Goal: Task Accomplishment & Management: Manage account settings

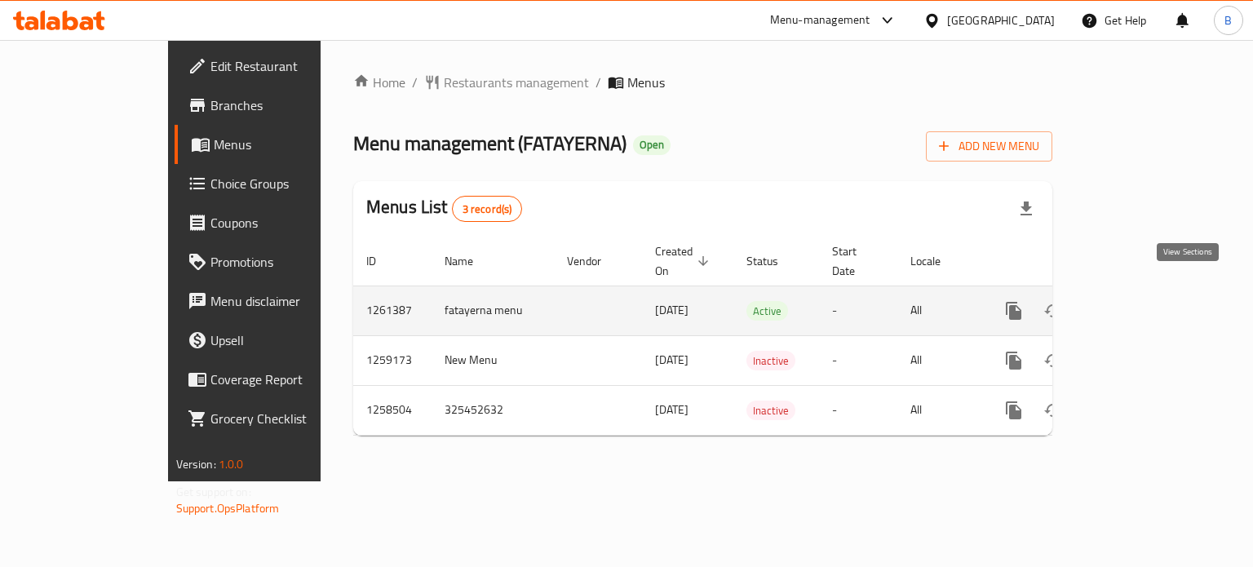
click at [1141, 301] on icon "enhanced table" at bounding box center [1131, 311] width 20 height 20
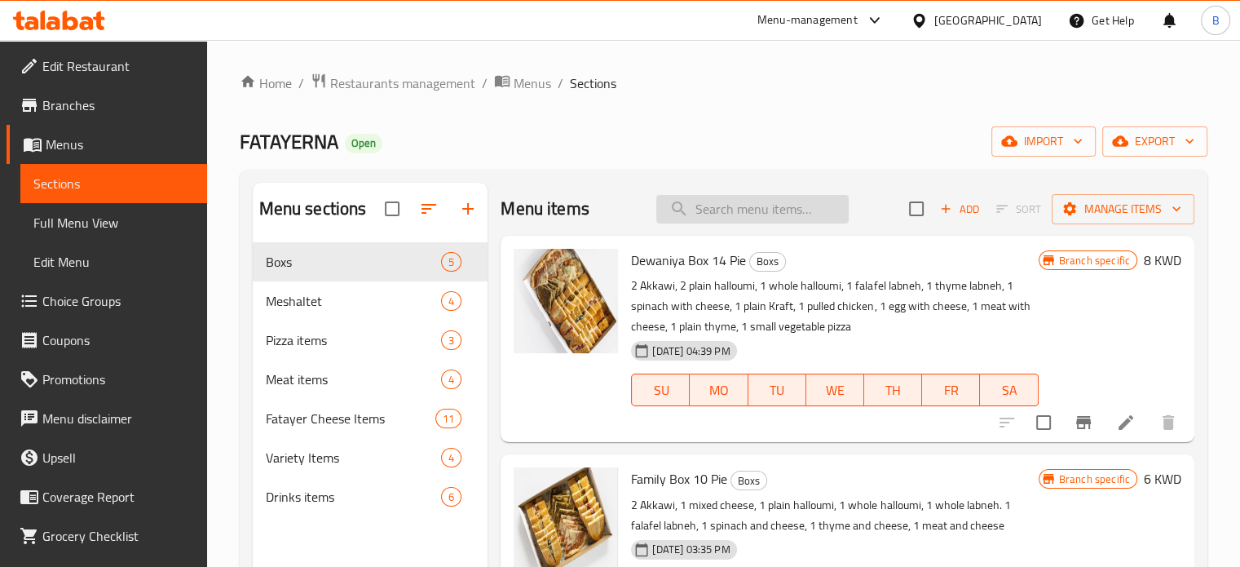
click at [721, 215] on input "search" at bounding box center [752, 209] width 192 height 29
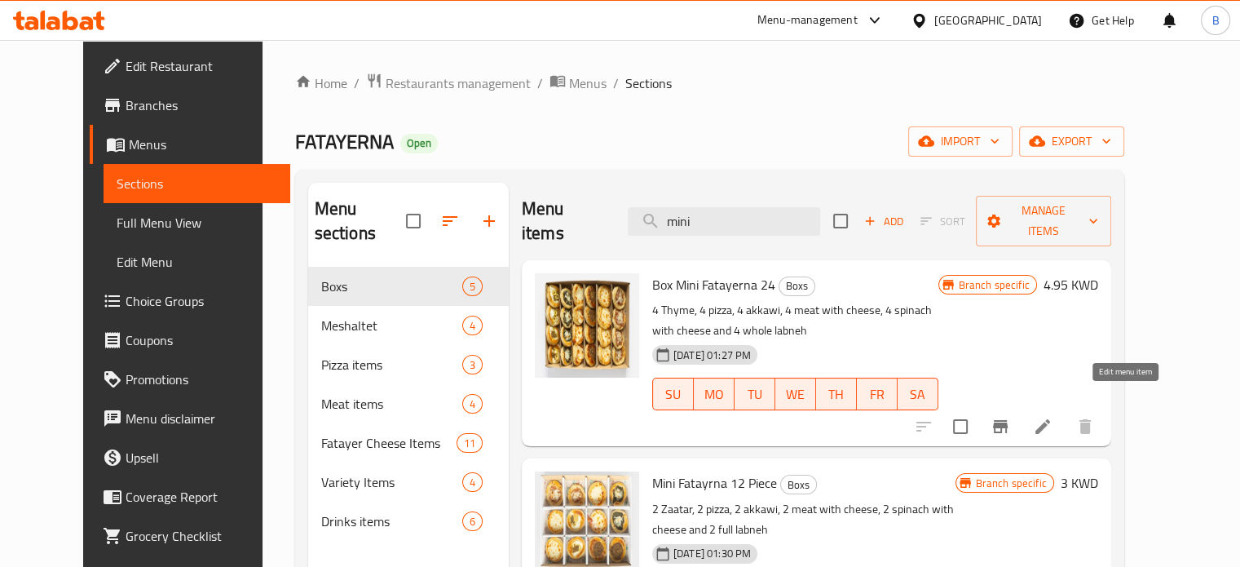
type input "mini"
click at [1053, 417] on icon at bounding box center [1043, 427] width 20 height 20
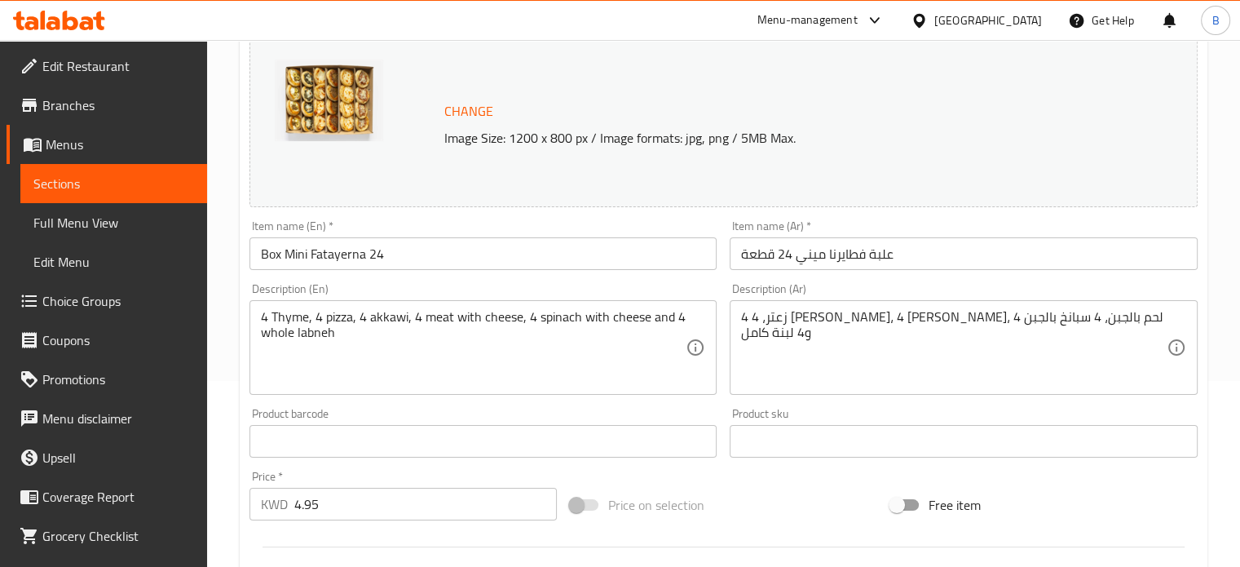
scroll to position [489, 0]
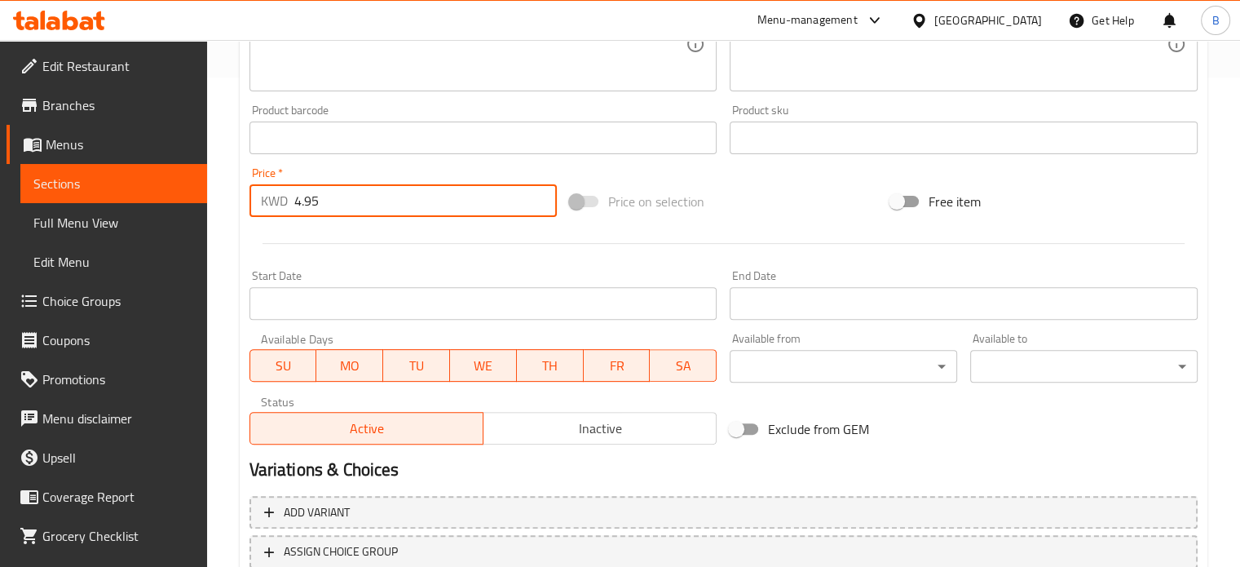
click at [339, 210] on input "4.95" at bounding box center [425, 200] width 263 height 33
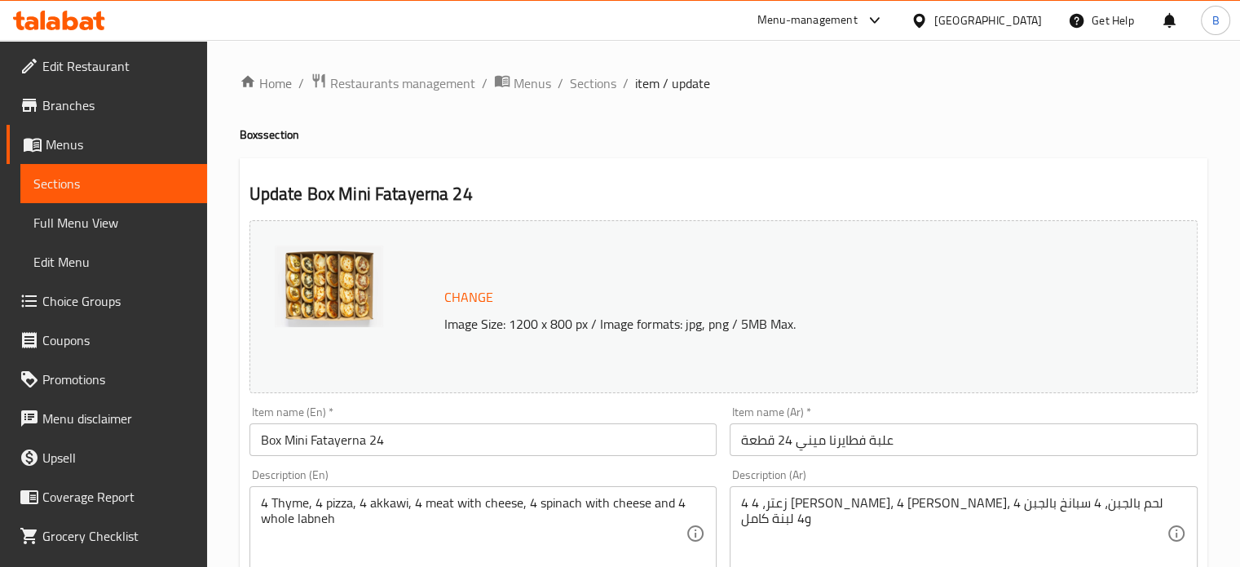
scroll to position [2, 0]
click at [599, 77] on span "Sections" at bounding box center [593, 82] width 46 height 20
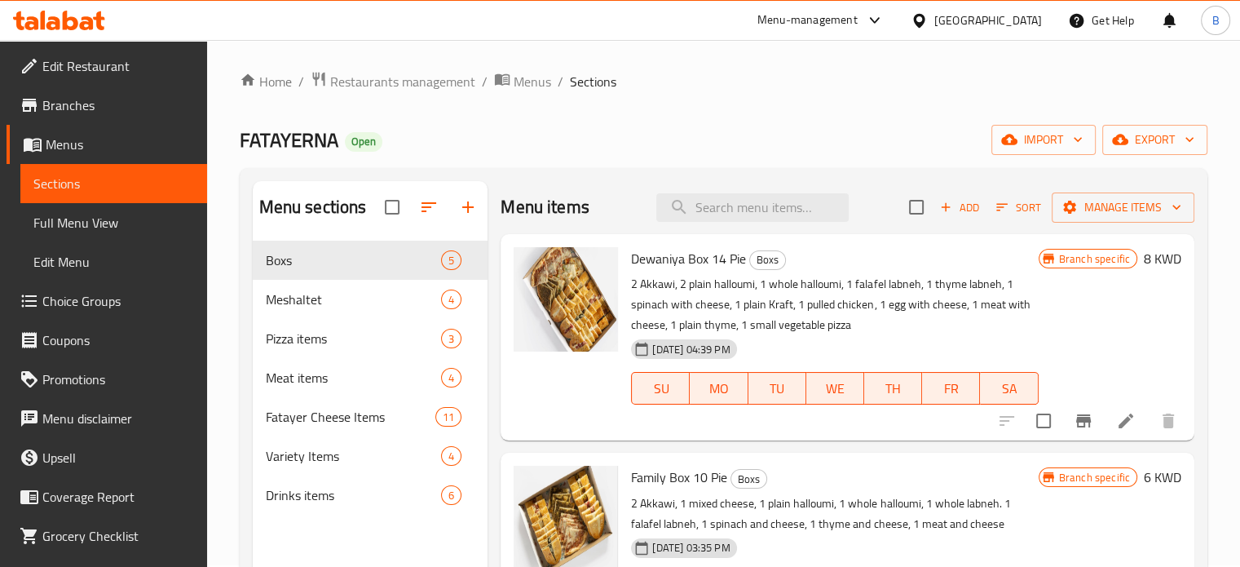
scroll to position [486, 0]
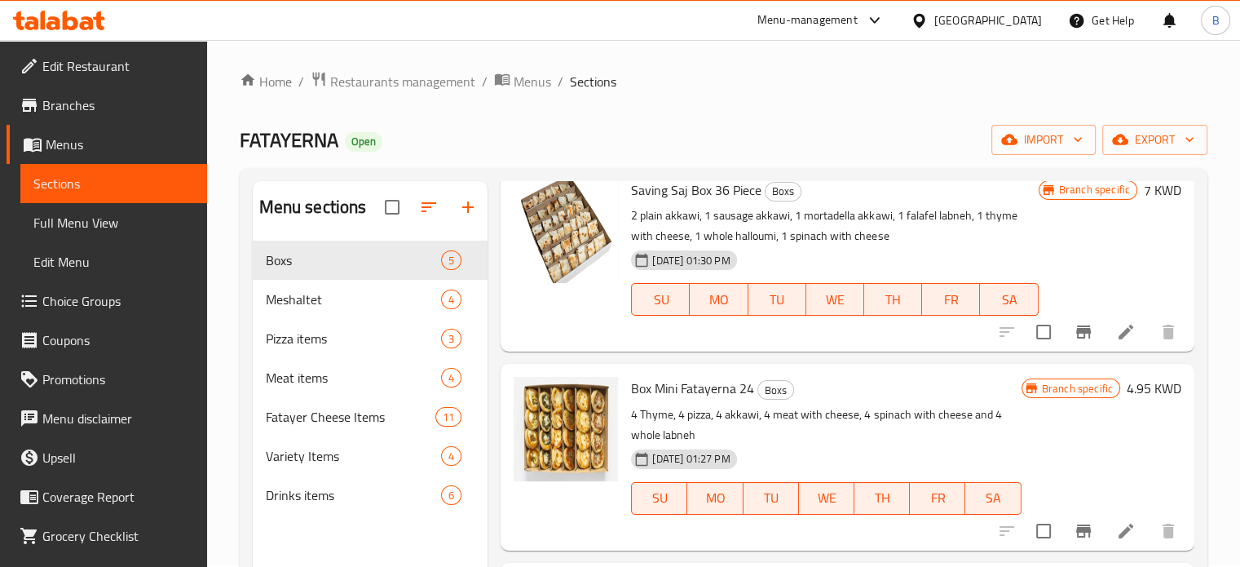
click at [1133, 389] on h6 "4.95 KWD" at bounding box center [1154, 388] width 55 height 23
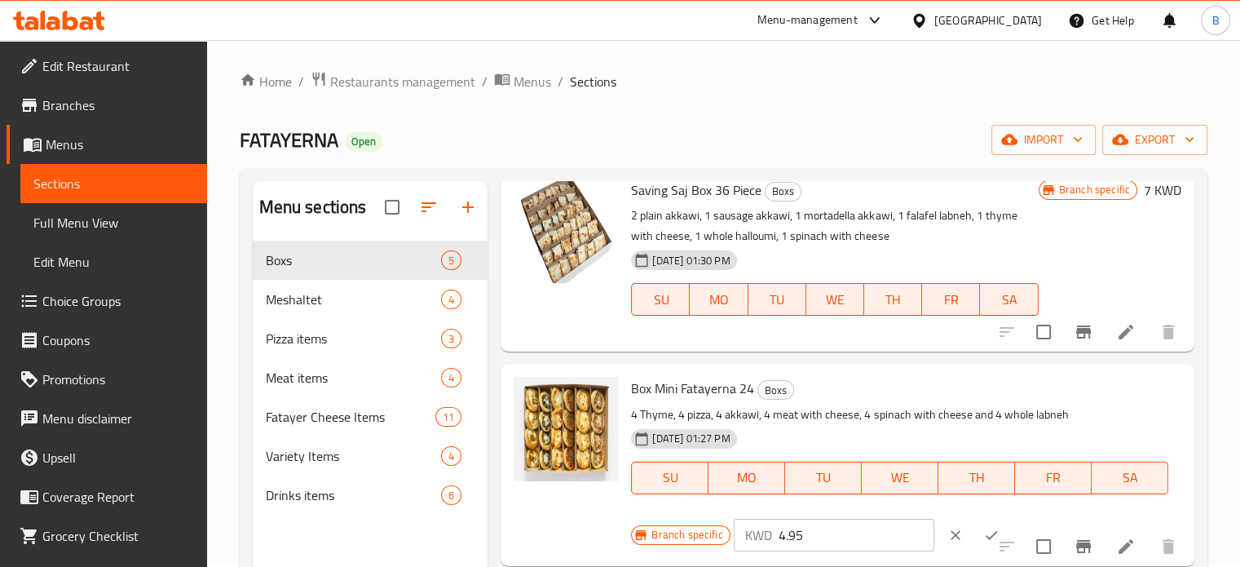
click at [815, 530] on input "4.95" at bounding box center [857, 535] width 157 height 33
type input "4.750"
click at [983, 528] on icon "ok" at bounding box center [991, 535] width 16 height 16
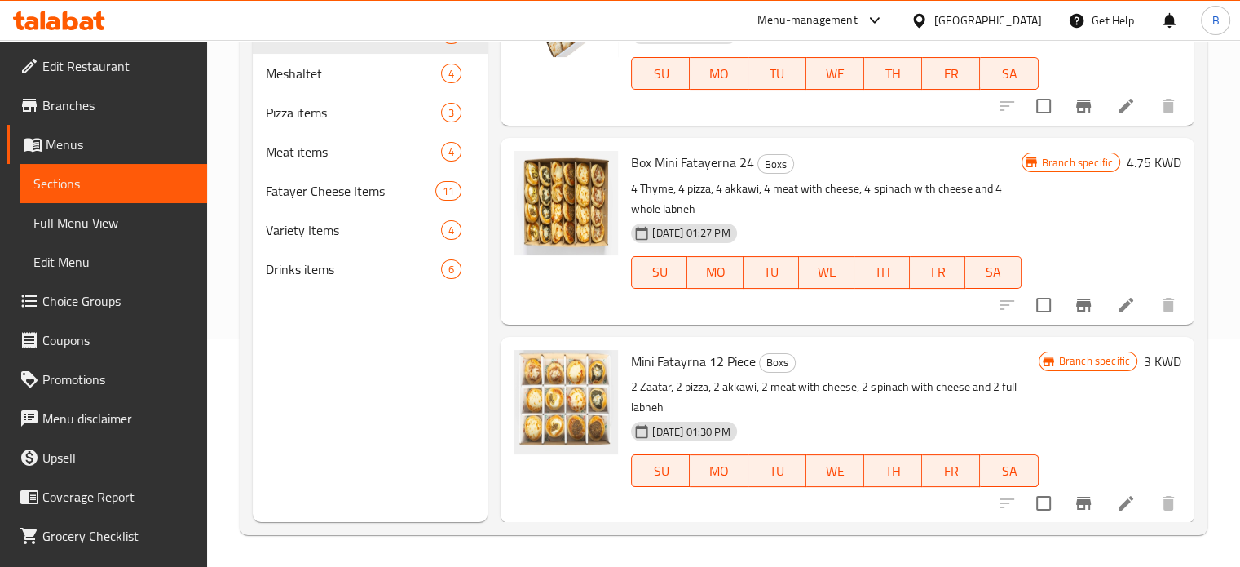
scroll to position [228, 0]
click at [1120, 510] on icon at bounding box center [1126, 503] width 20 height 20
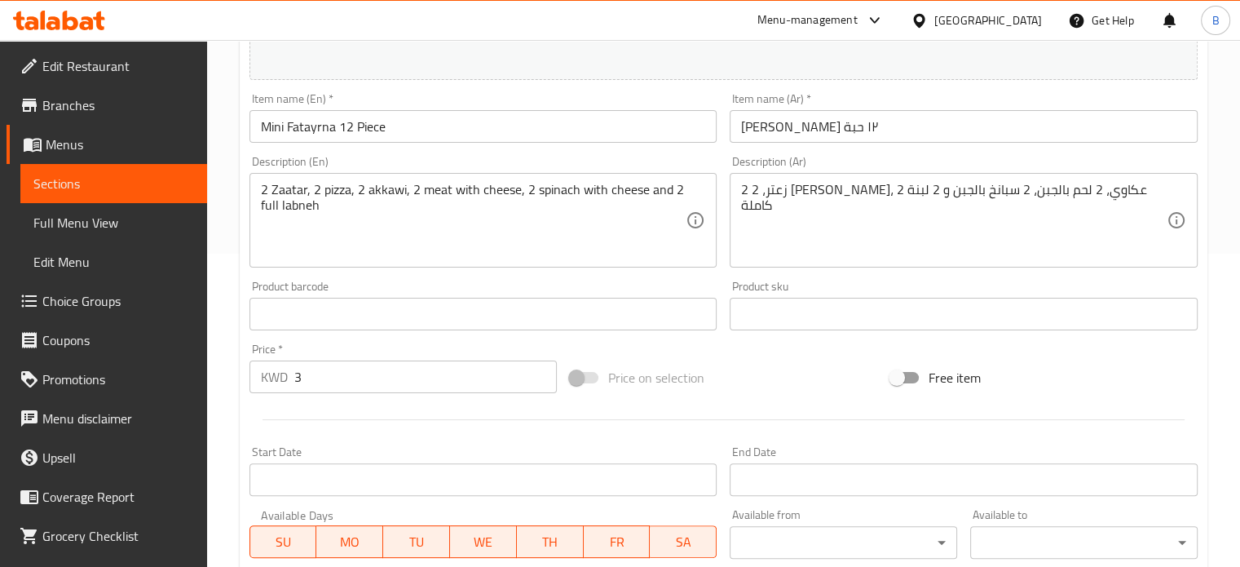
scroll to position [408, 0]
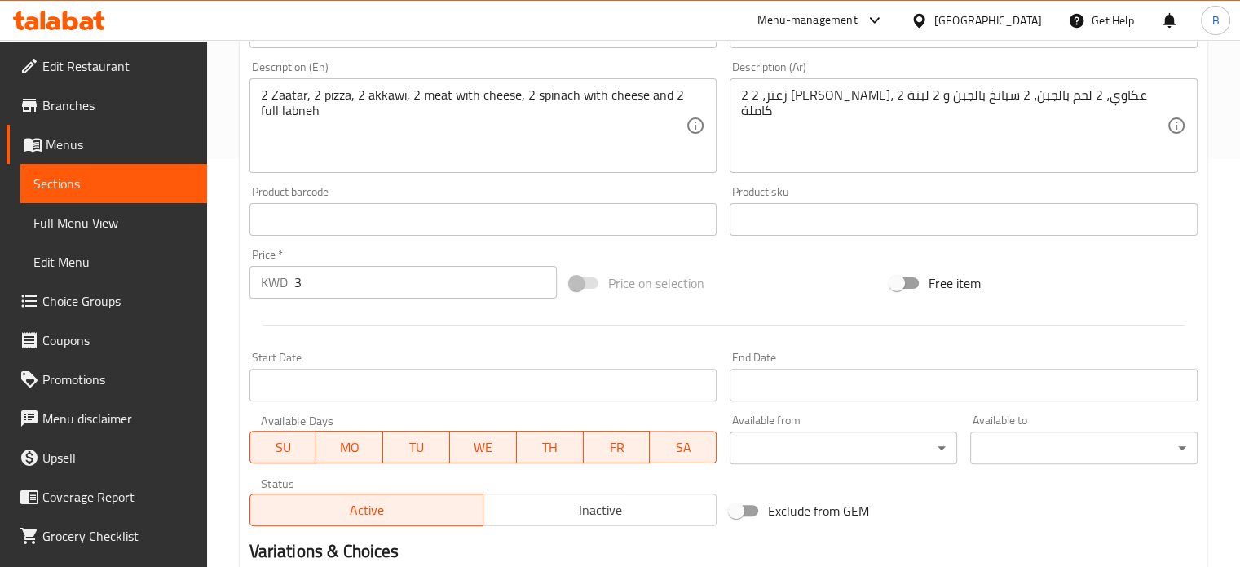
click at [396, 301] on div "Price   * KWD 3 Price *" at bounding box center [403, 273] width 320 height 63
click at [369, 281] on input "3" at bounding box center [425, 282] width 263 height 33
click at [369, 281] on input "2" at bounding box center [425, 282] width 263 height 33
drag, startPoint x: 369, startPoint y: 281, endPoint x: 225, endPoint y: 281, distance: 143.5
click at [225, 281] on div "Home / Restaurants management / Menus / Sections / item / update Boxs section U…" at bounding box center [723, 200] width 1033 height 1136
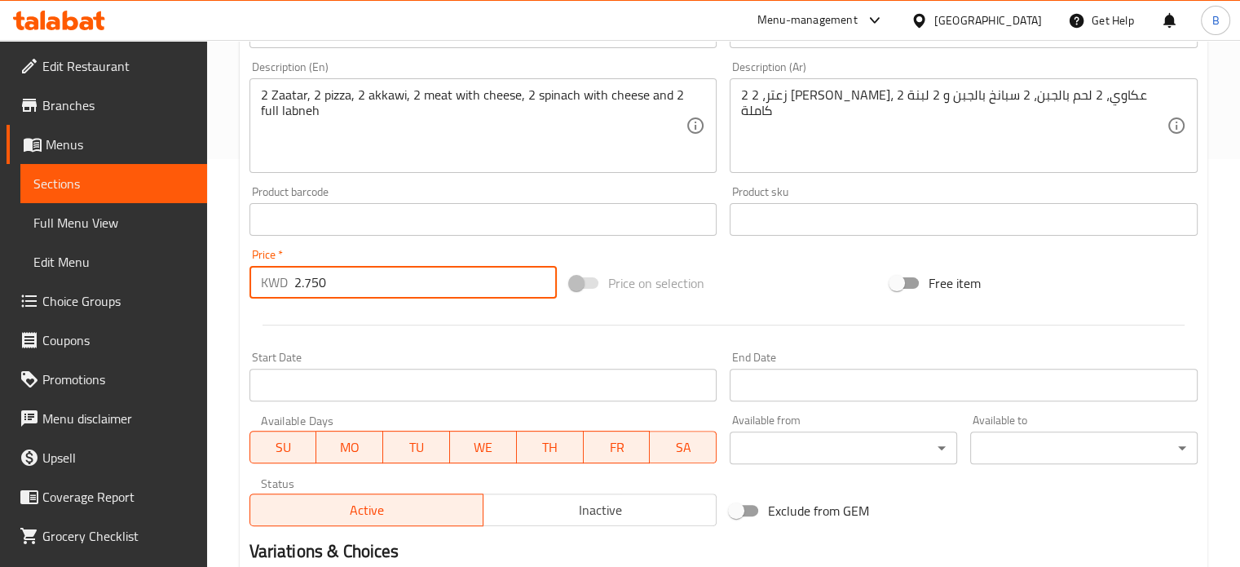
scroll to position [608, 0]
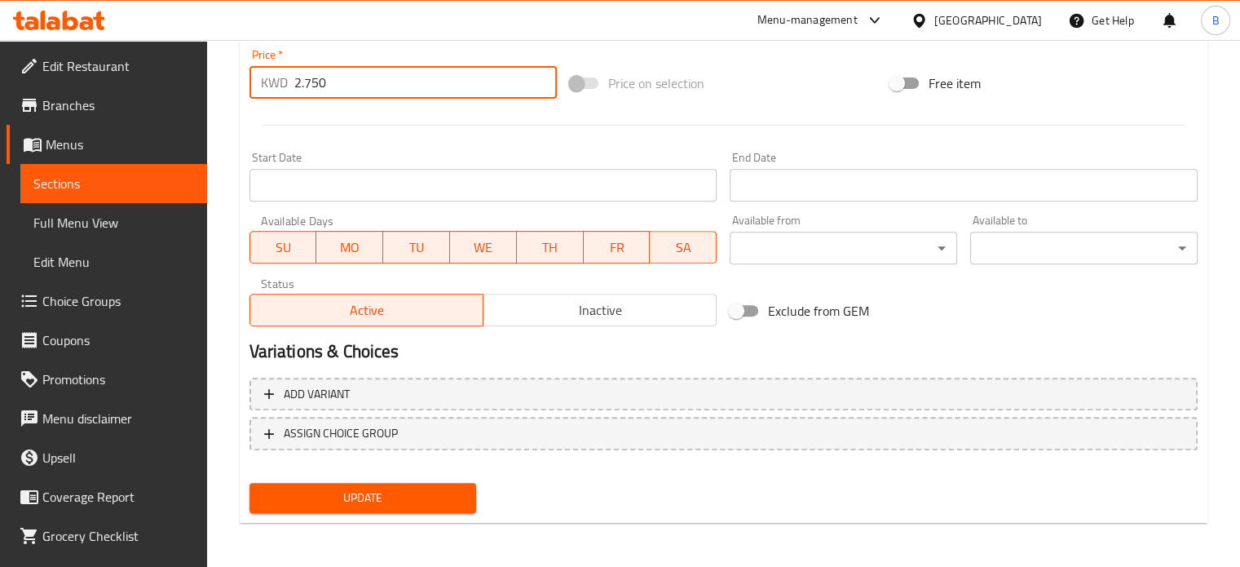
type input "2.750"
click at [356, 488] on span "Update" at bounding box center [363, 498] width 201 height 20
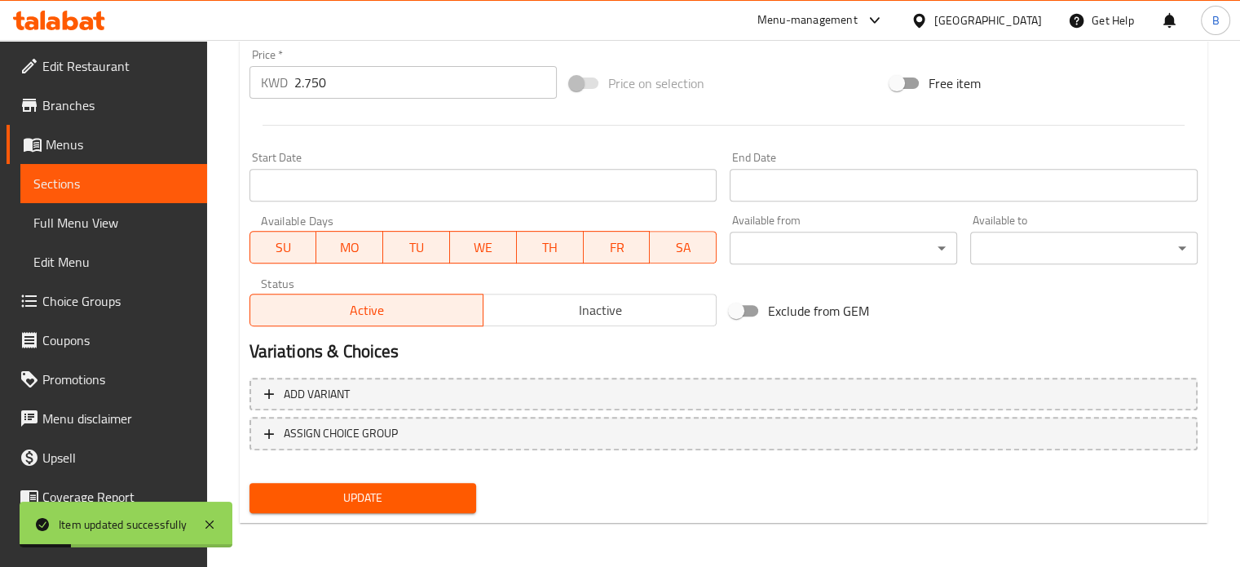
click at [1217, 126] on div "Home / Restaurants management / Menus / Sections / item / update Boxs section U…" at bounding box center [723, 0] width 1033 height 1136
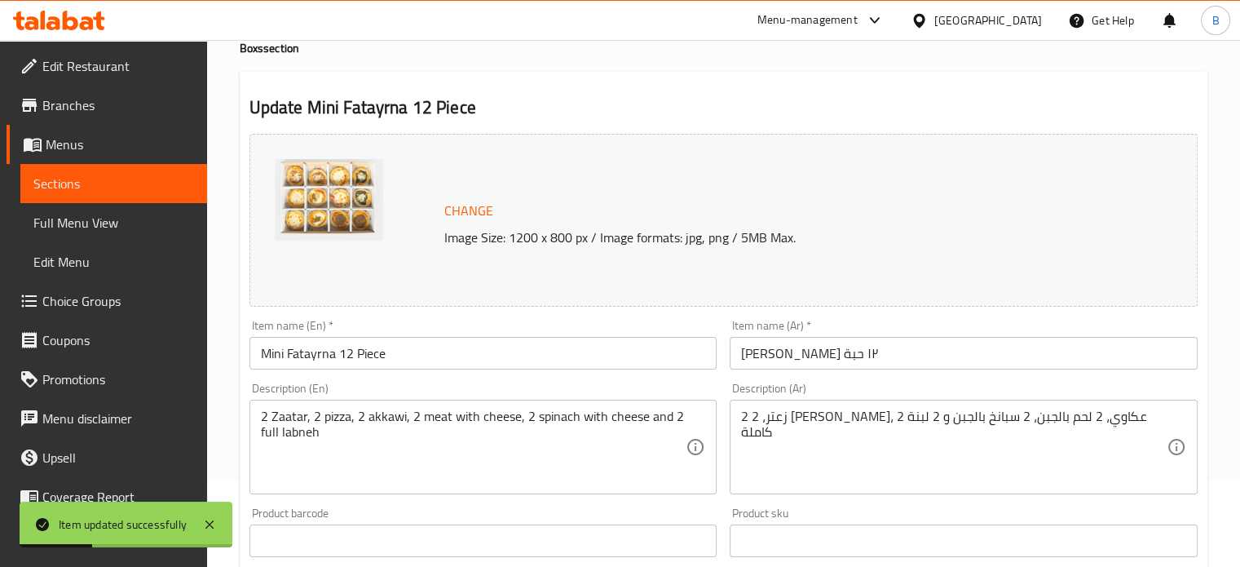
scroll to position [0, 0]
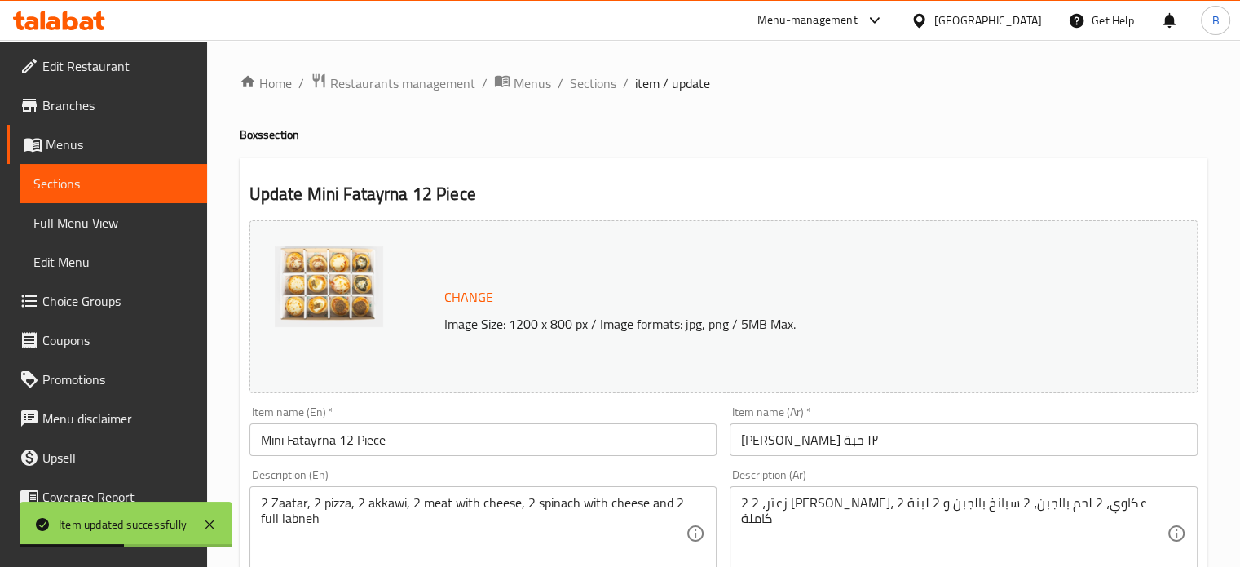
drag, startPoint x: 597, startPoint y: 79, endPoint x: 593, endPoint y: 64, distance: 15.2
click at [597, 79] on span "Sections" at bounding box center [593, 83] width 46 height 20
